Goal: Task Accomplishment & Management: Use online tool/utility

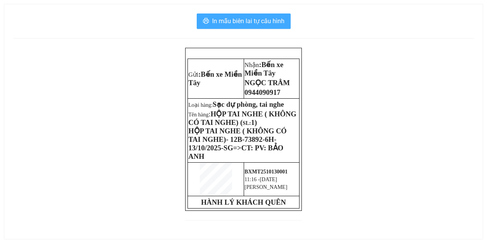
click at [267, 22] on span "In mẫu biên lai tự cấu hình" at bounding box center [248, 21] width 72 height 10
